Goal: Check status

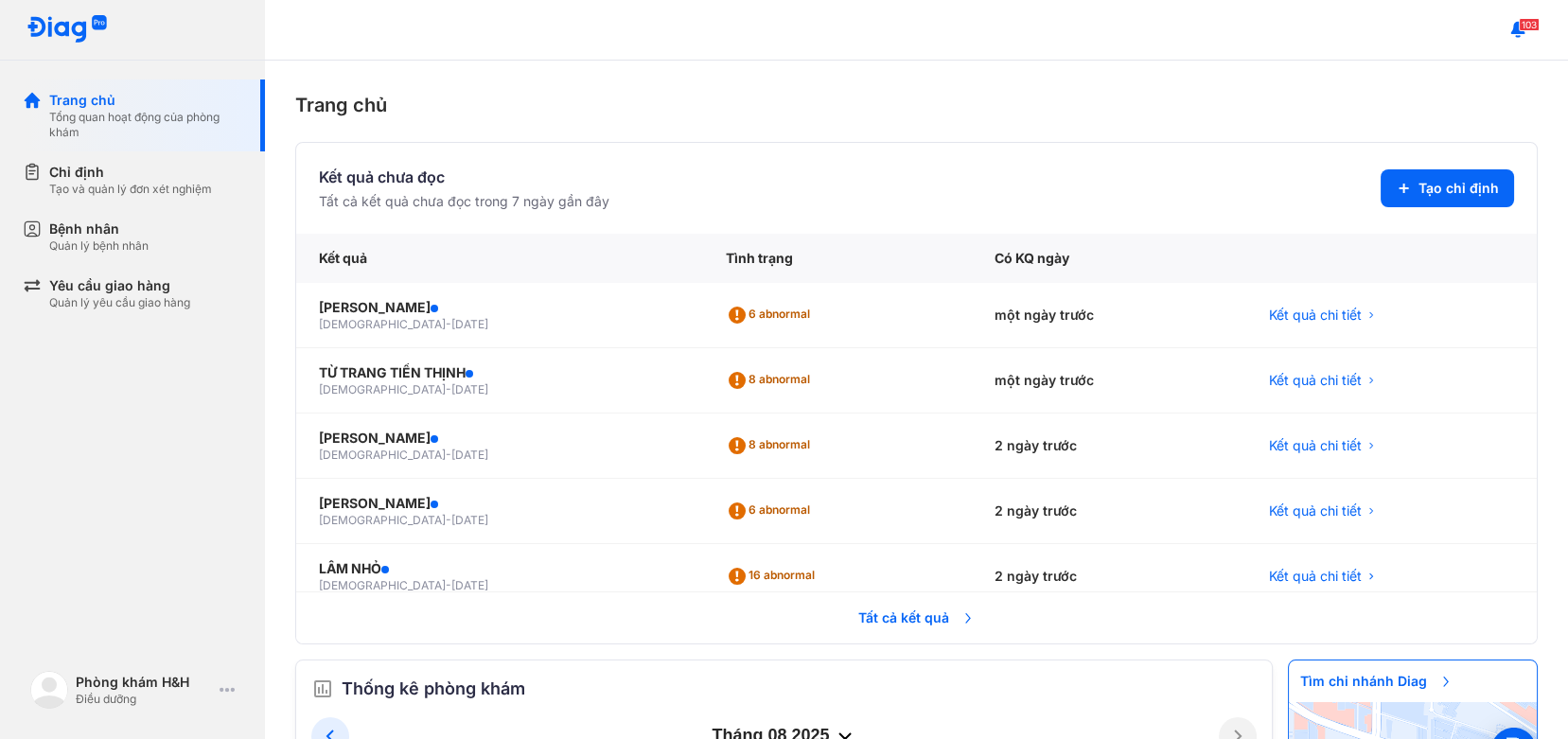
click at [891, 621] on span "Tất cả kết quả" at bounding box center [917, 618] width 140 height 42
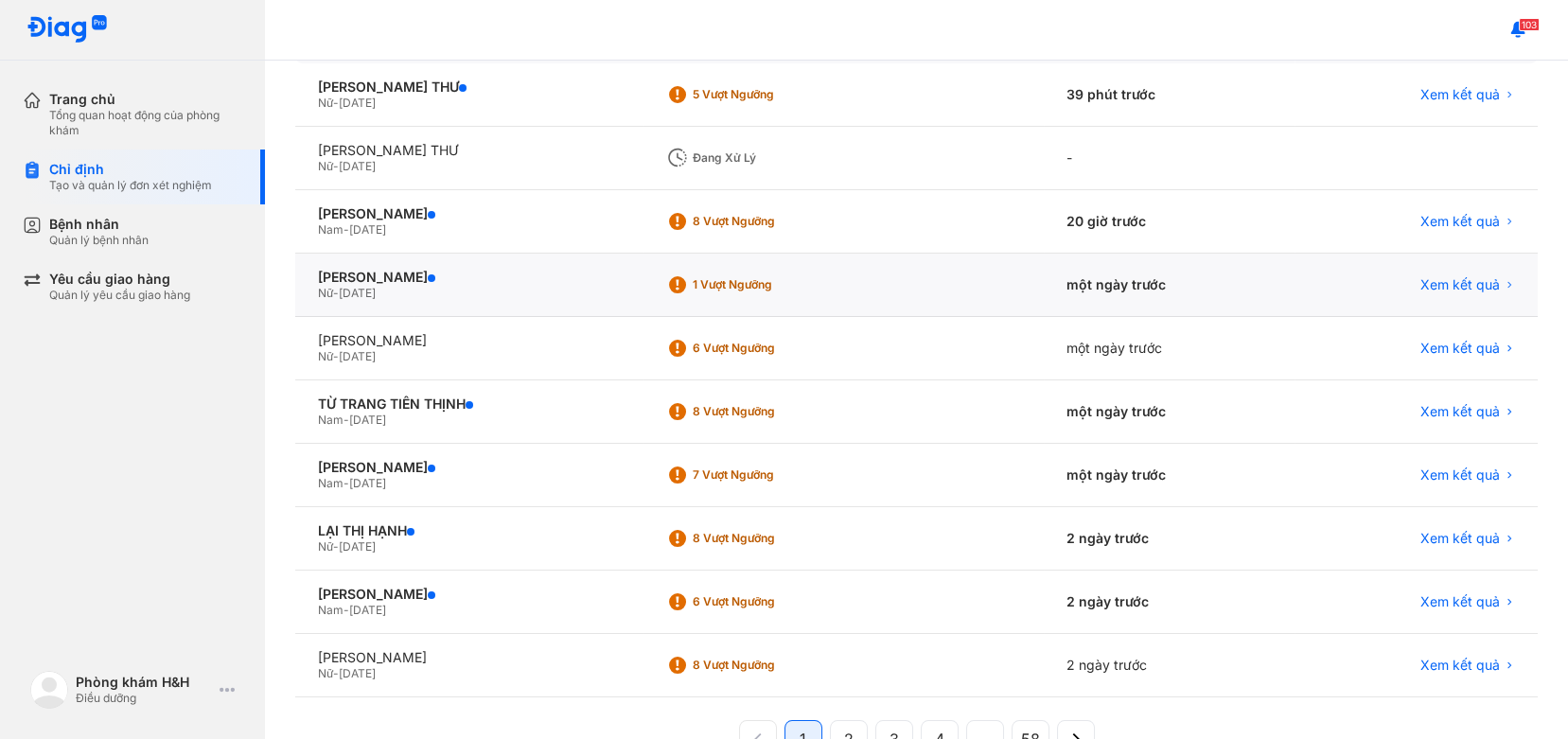
scroll to position [310, 0]
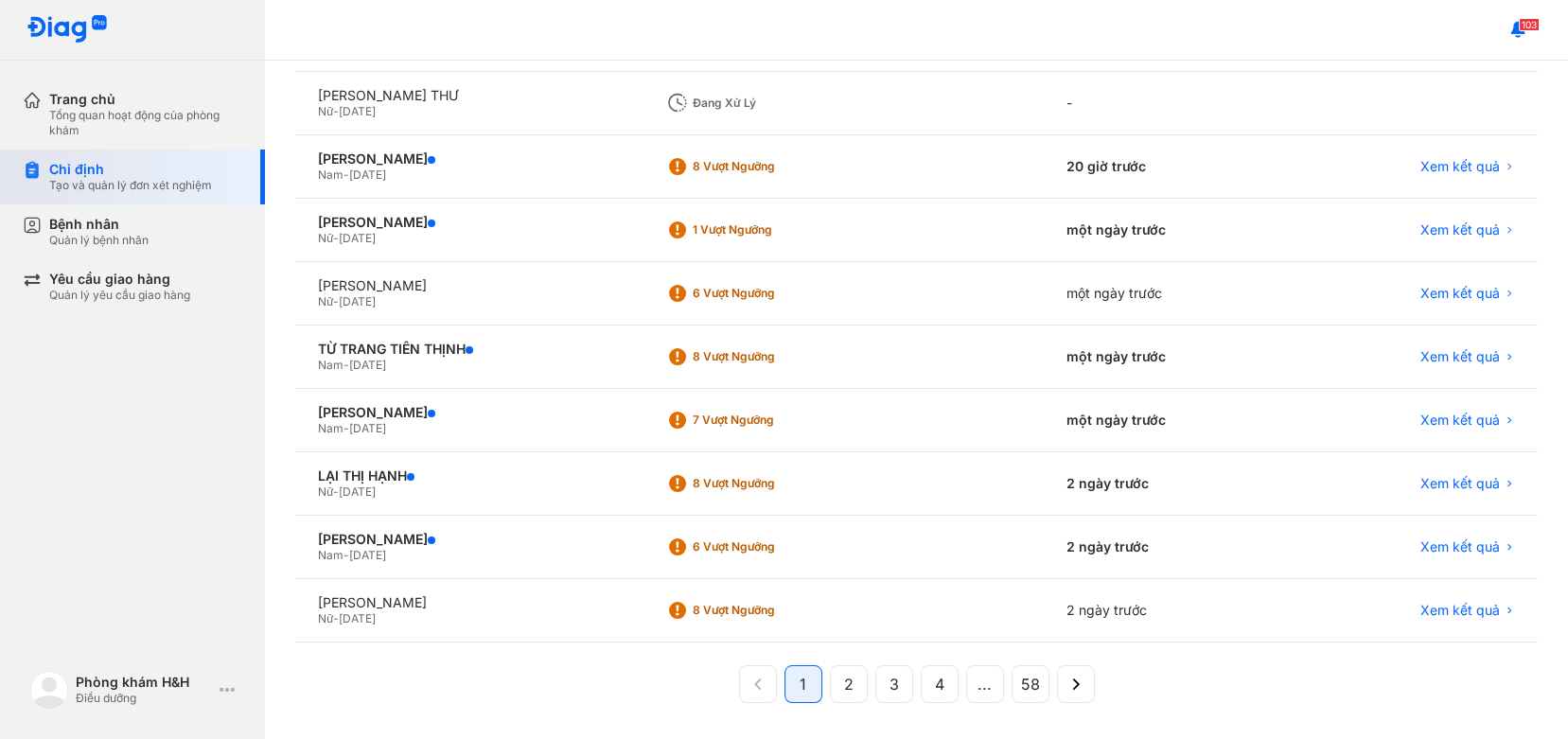
click at [164, 182] on div "Tạo và quản lý đơn xét nghiệm" at bounding box center [131, 186] width 163 height 15
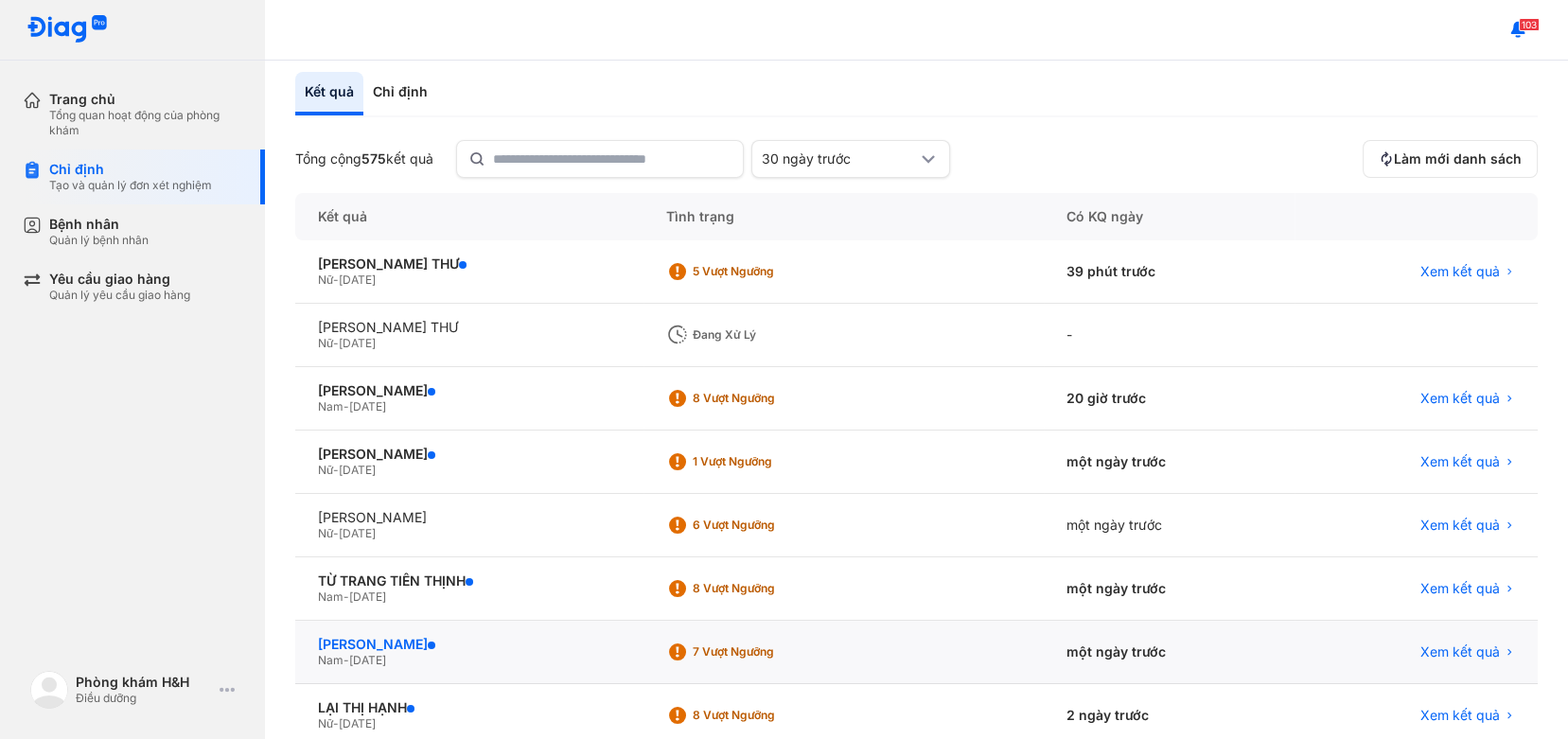
scroll to position [0, 0]
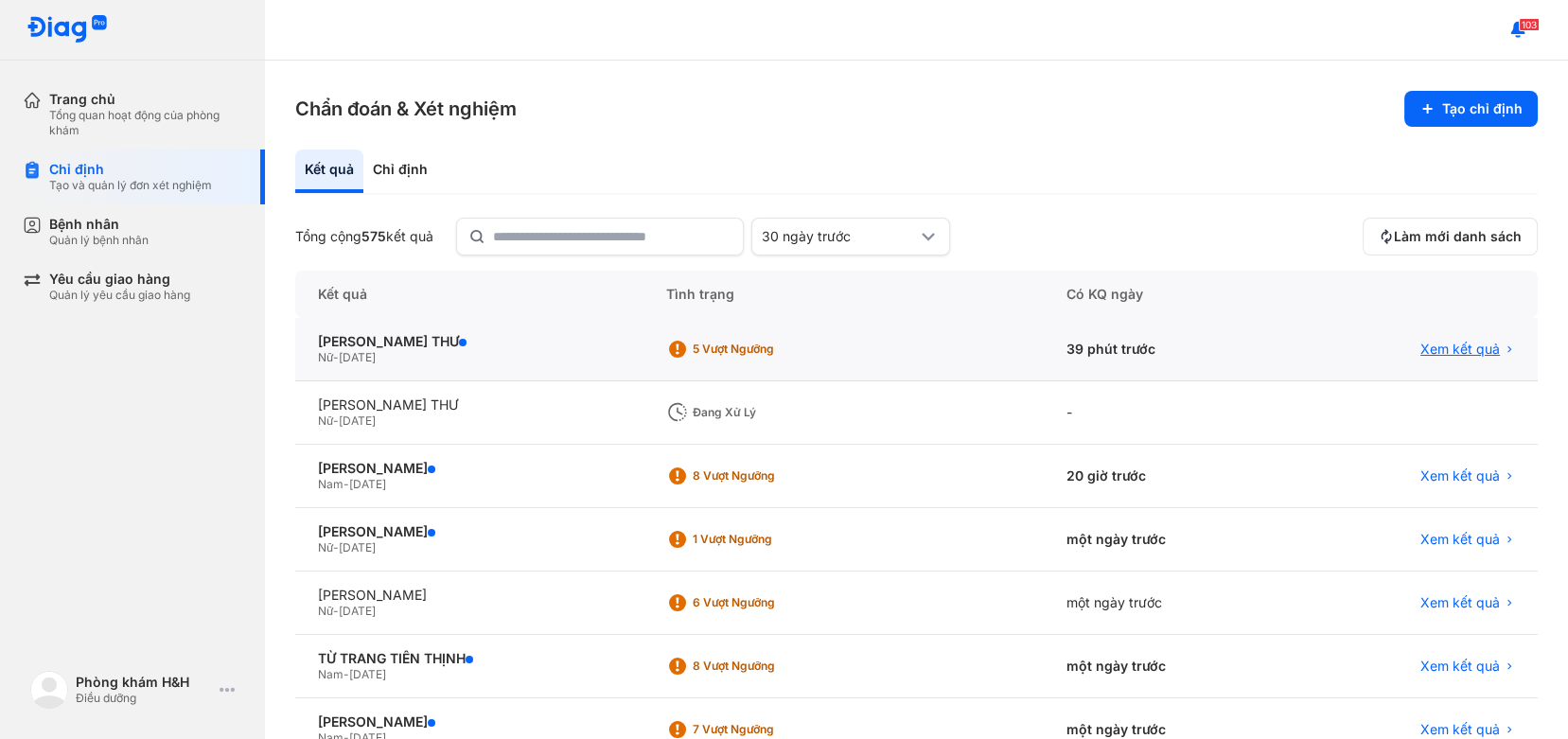
click at [1421, 340] on span "Xem kết quả" at bounding box center [1460, 349] width 79 height 17
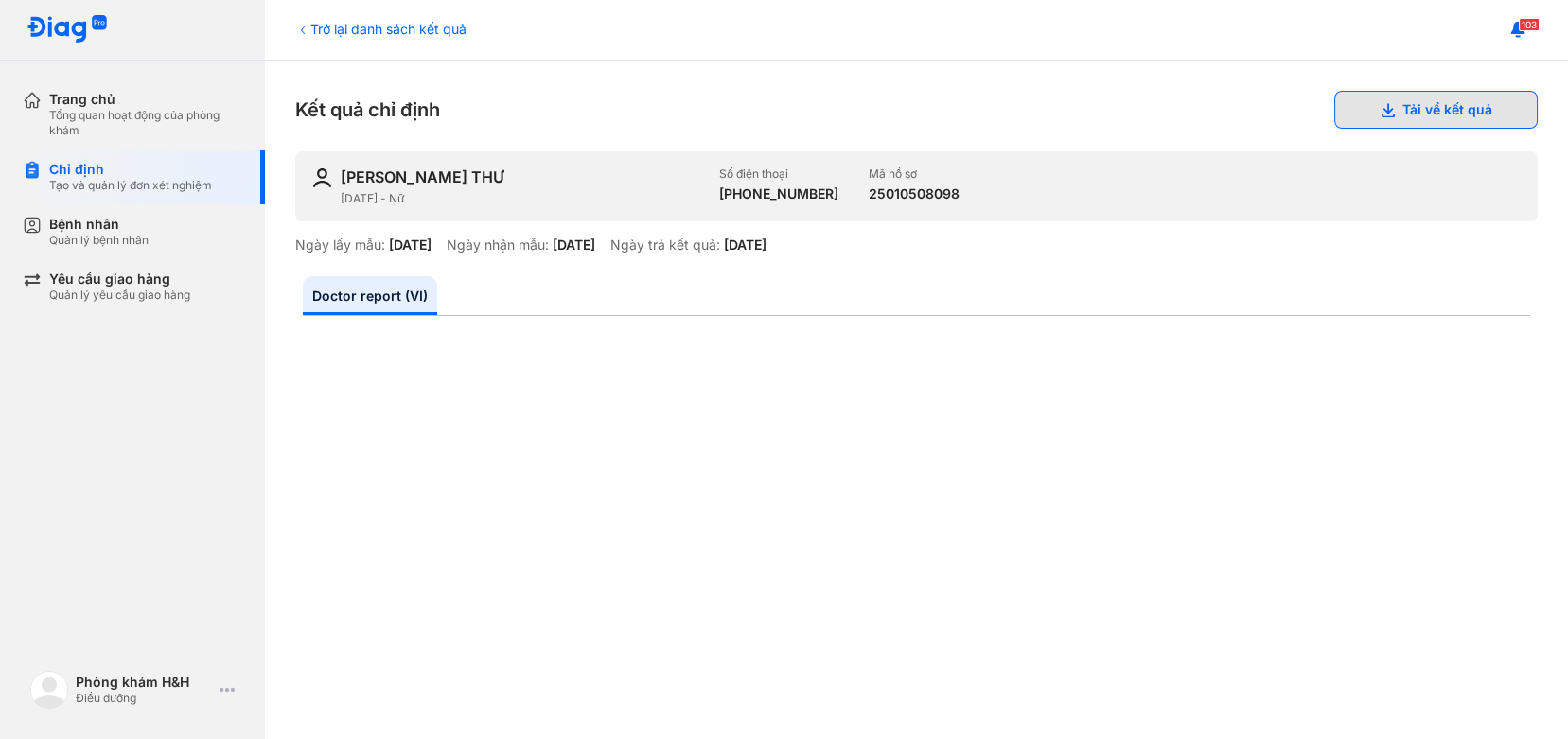
click at [1380, 111] on icon at bounding box center [1388, 110] width 15 height 15
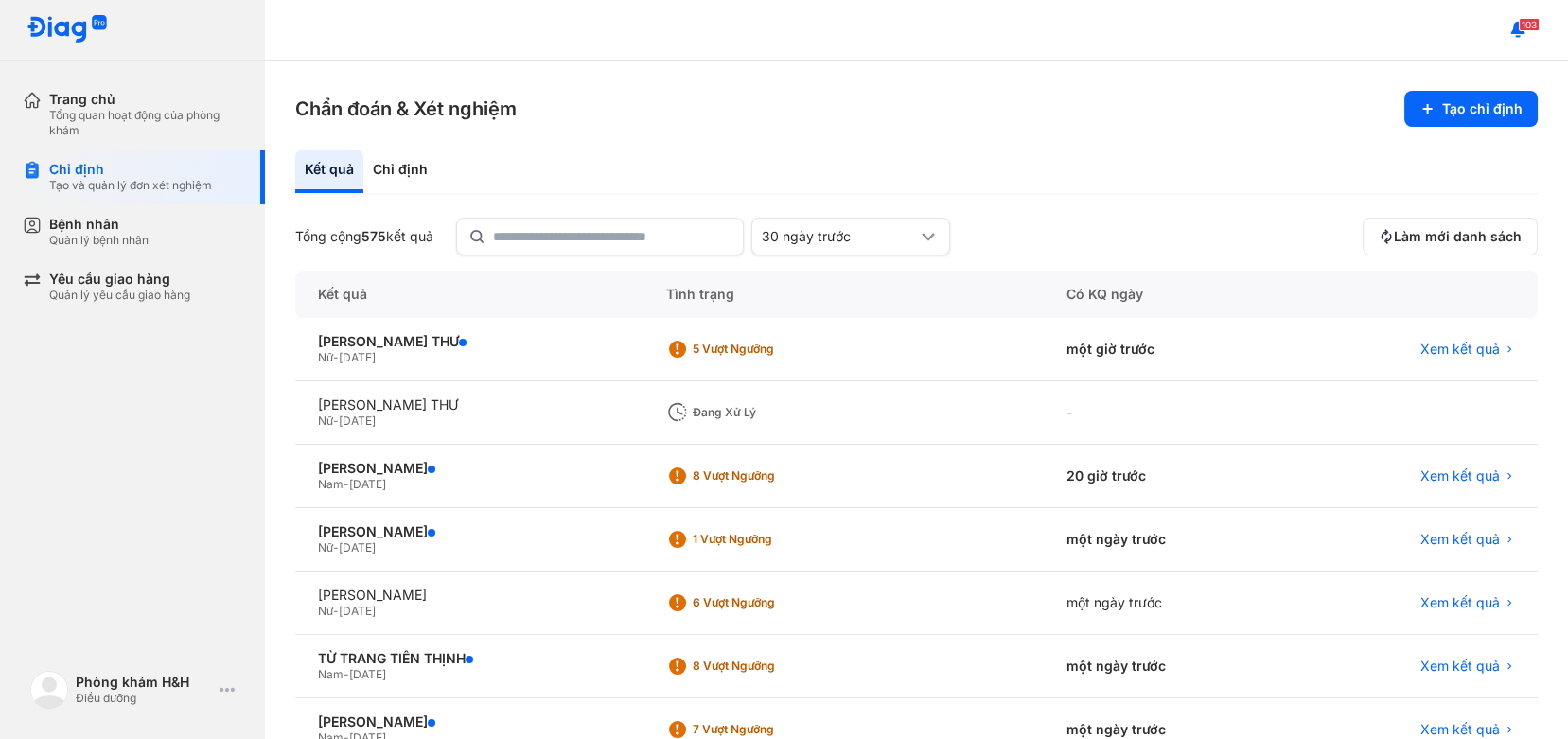
click at [285, 430] on div "Chẩn đoán & Xét nghiệm Tạo chỉ định Kết quả Chỉ định Tổng cộng 575 kết quả 30 n…" at bounding box center [917, 400] width 1304 height 679
